Goal: Information Seeking & Learning: Learn about a topic

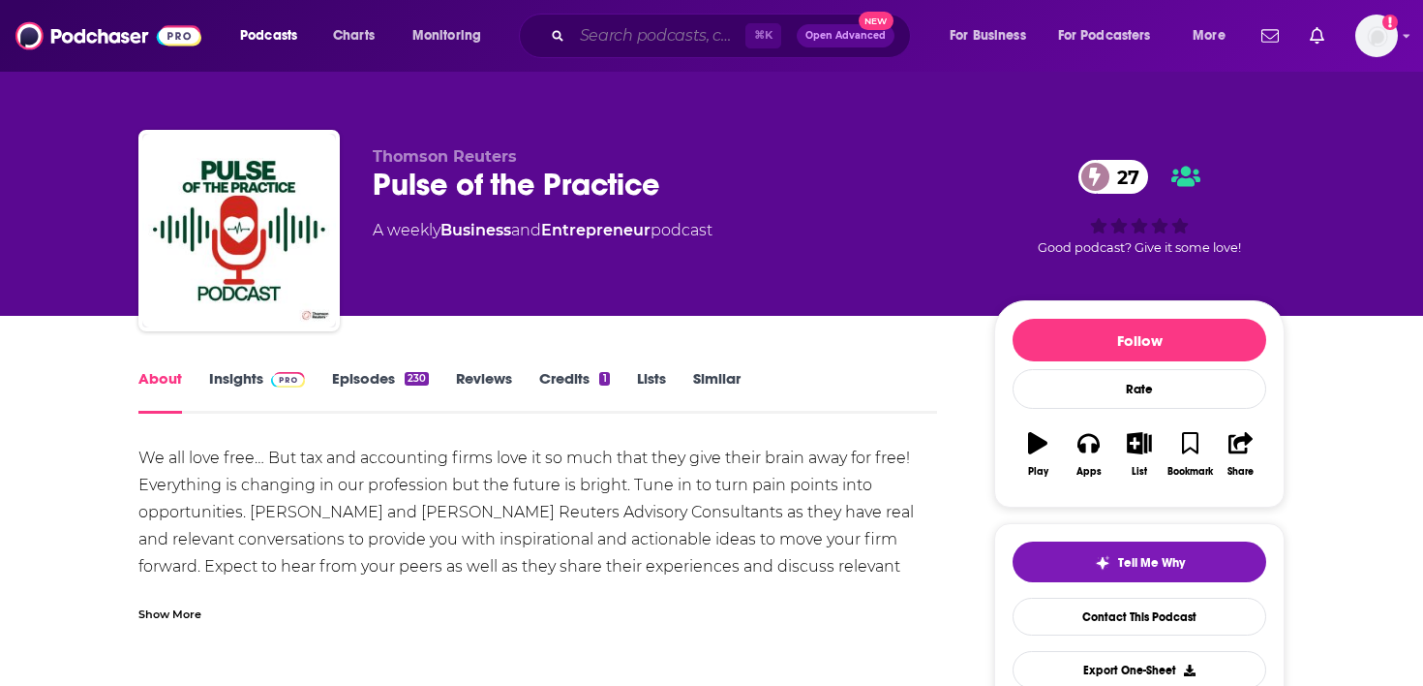
click at [583, 36] on input "Search podcasts, credits, & more..." at bounding box center [658, 35] width 173 height 31
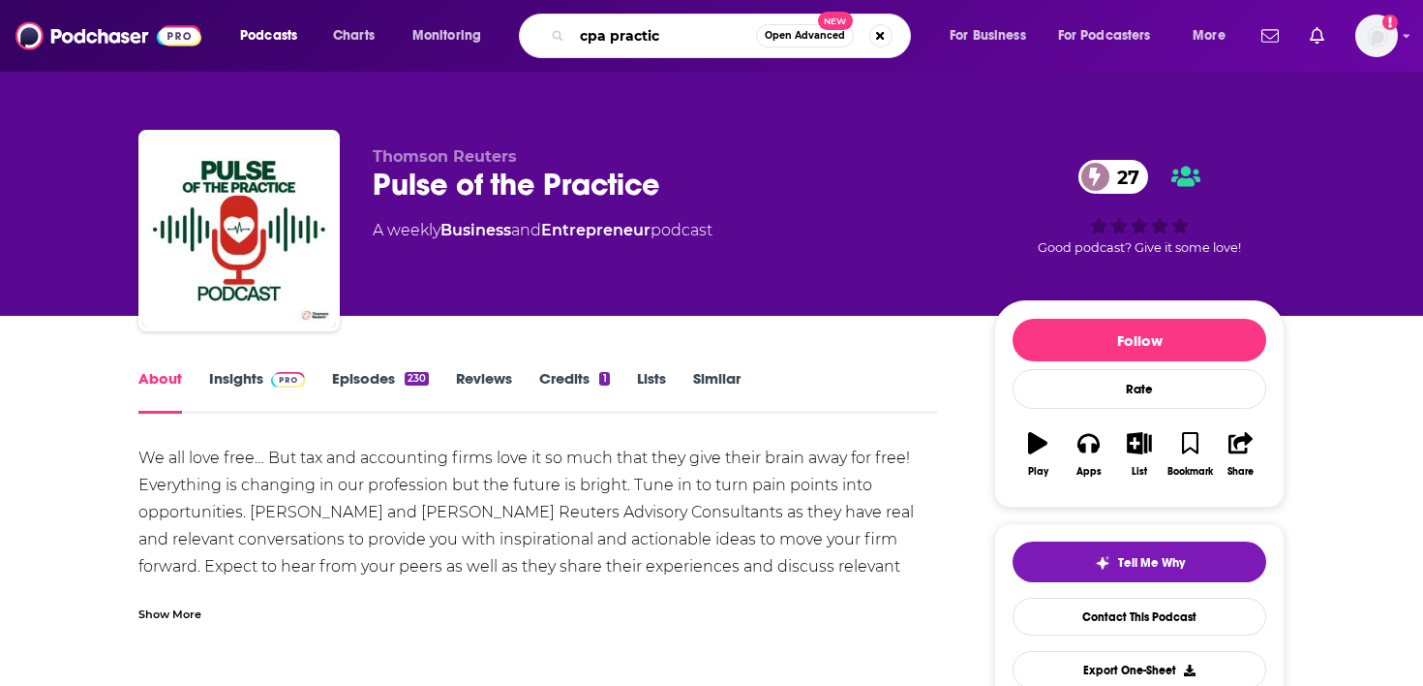
type input "cpa practice"
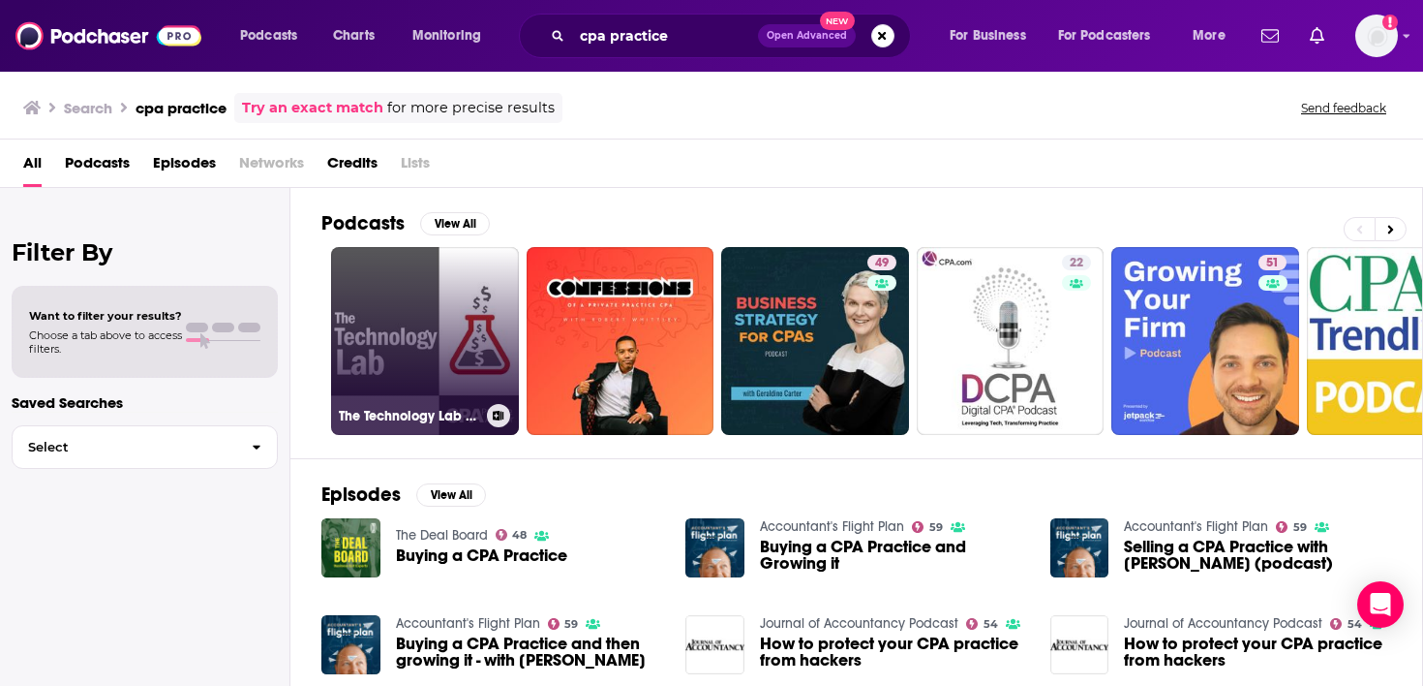
click at [450, 349] on link "The Technology Lab - CPA Practice Advisor" at bounding box center [425, 341] width 188 height 188
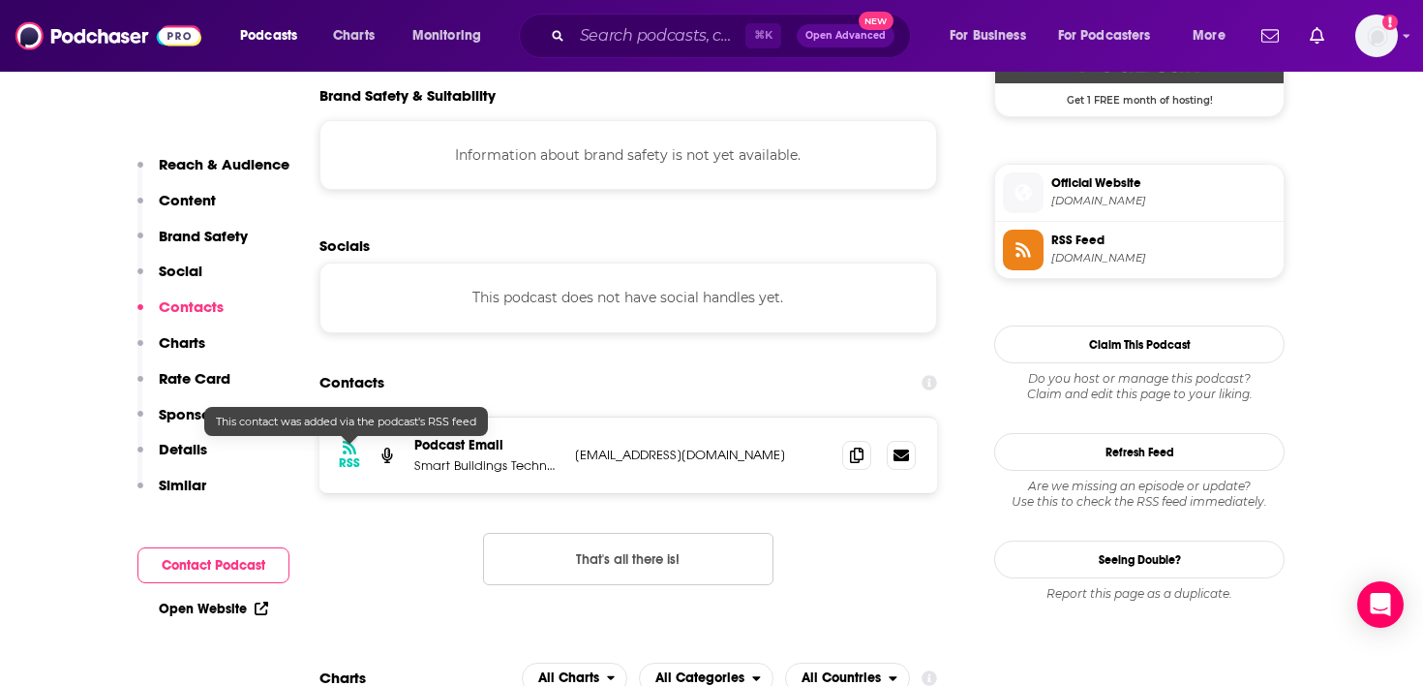
scroll to position [1510, 0]
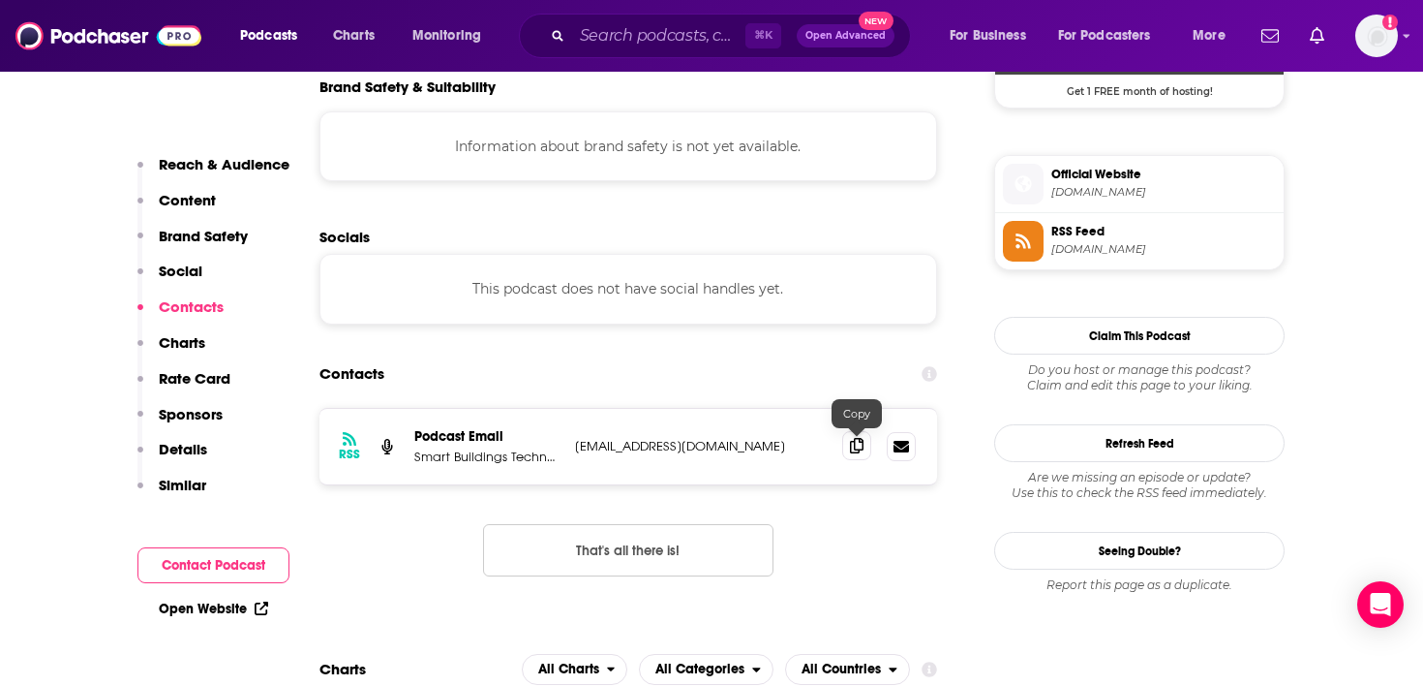
click at [850, 452] on icon at bounding box center [857, 445] width 14 height 15
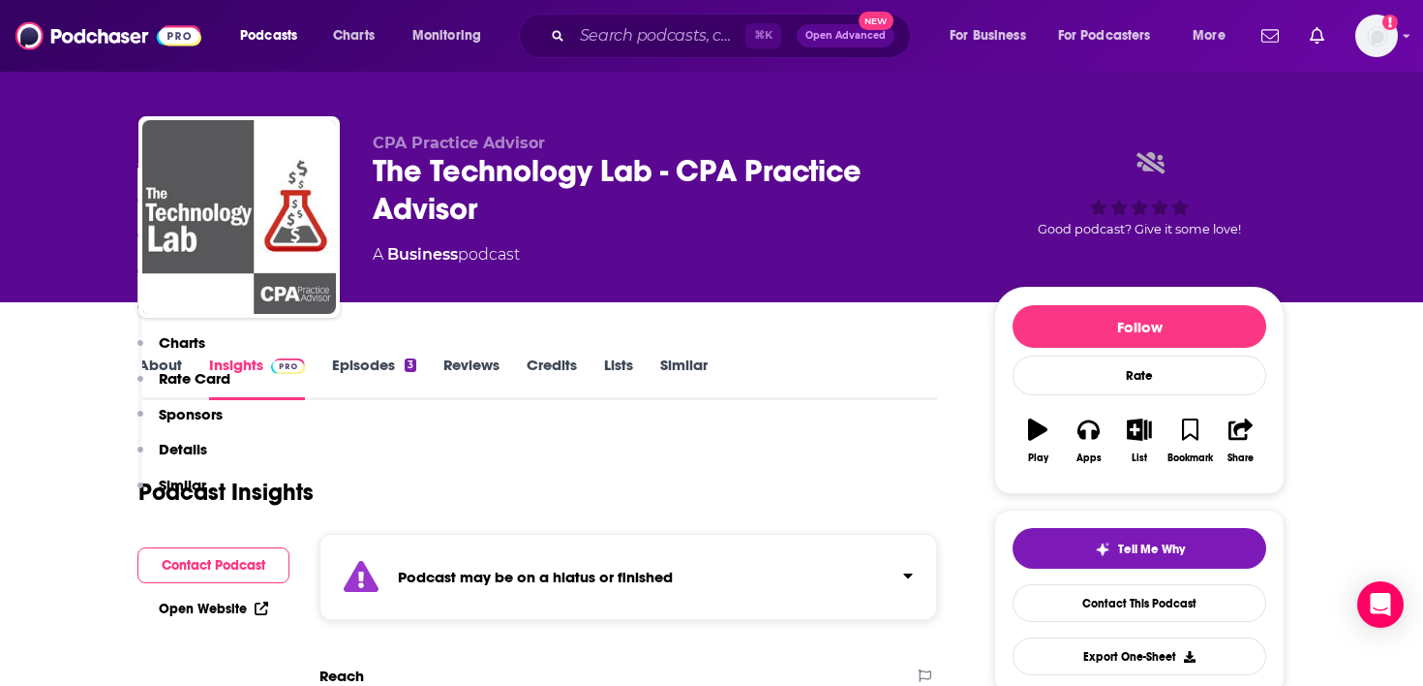
scroll to position [0, 0]
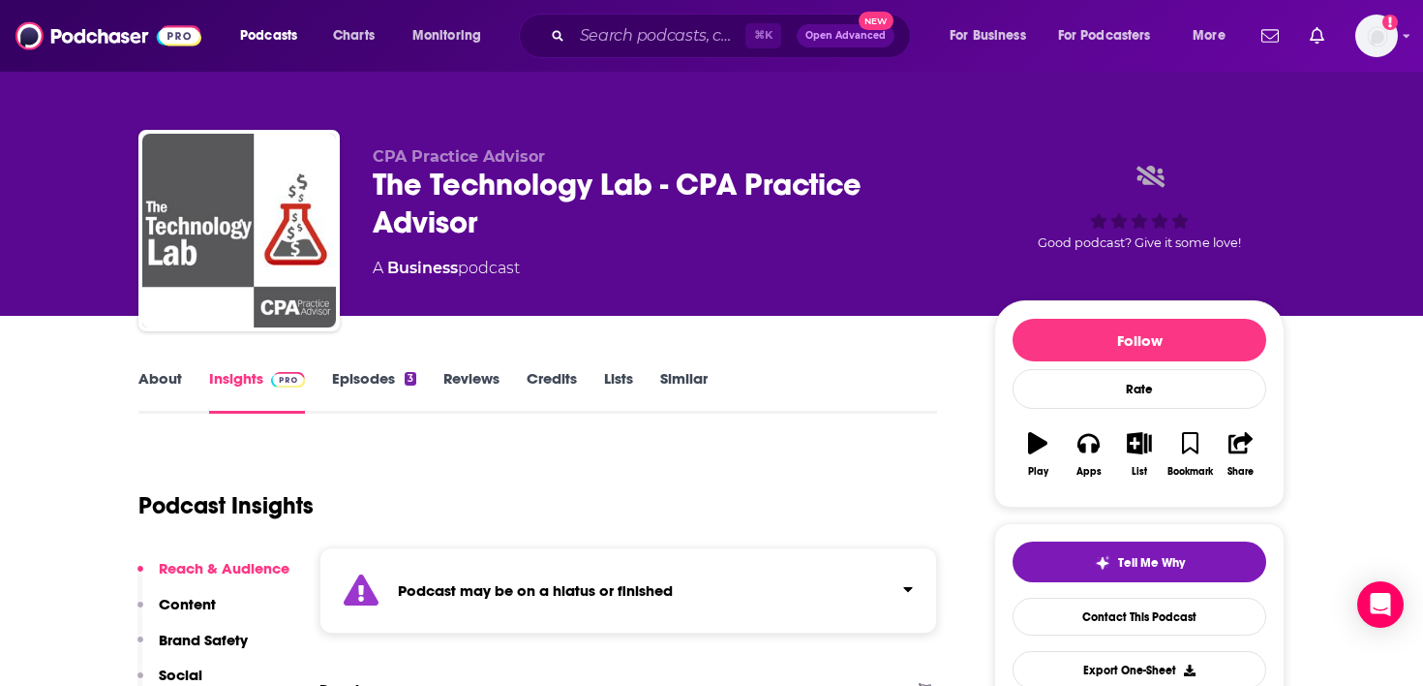
click at [148, 381] on link "About" at bounding box center [160, 391] width 44 height 45
